Goal: Task Accomplishment & Management: Complete application form

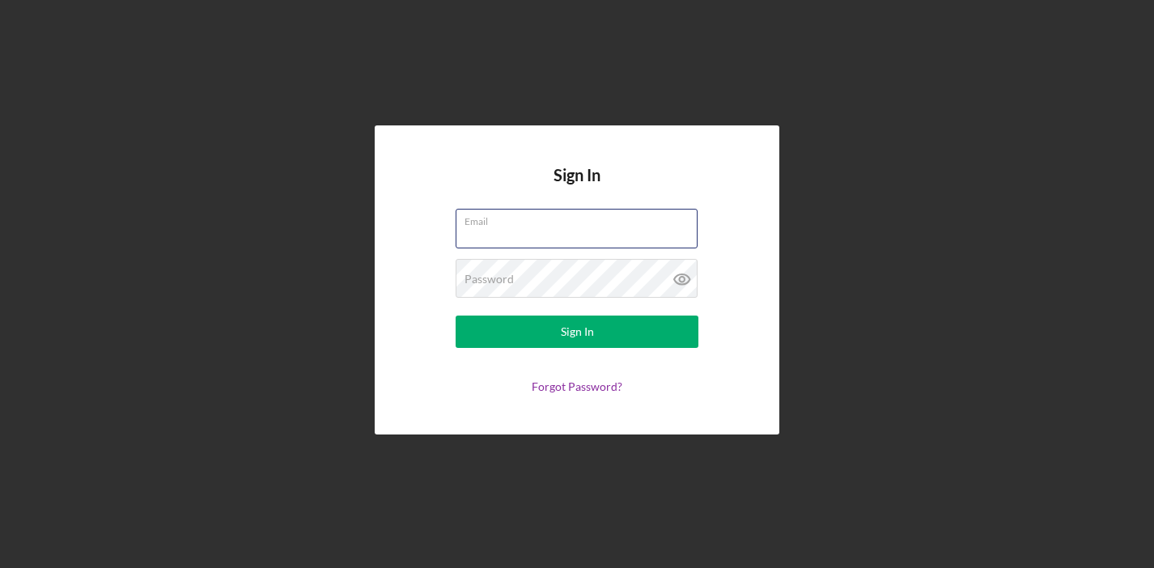
type input "[EMAIL_ADDRESS][DOMAIN_NAME]"
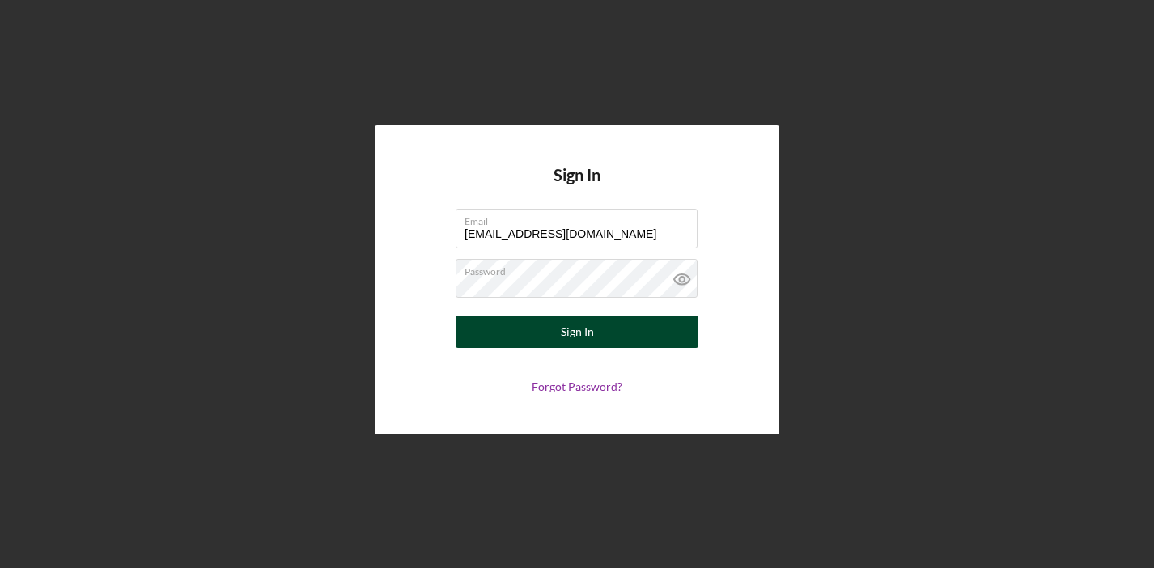
click at [533, 325] on button "Sign In" at bounding box center [577, 332] width 243 height 32
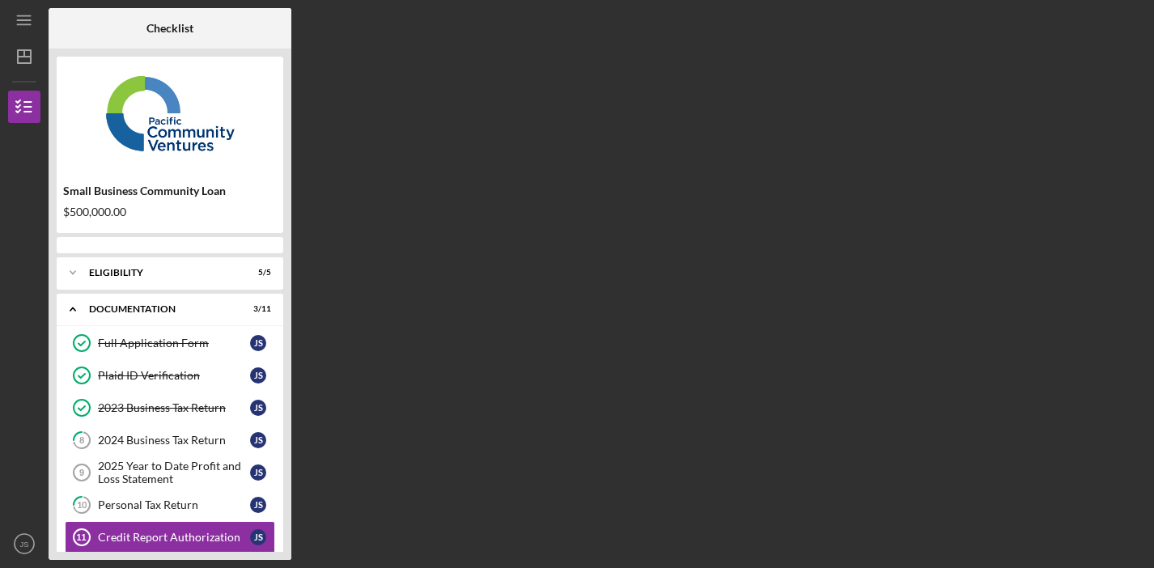
scroll to position [133, 0]
